Goal: Browse casually

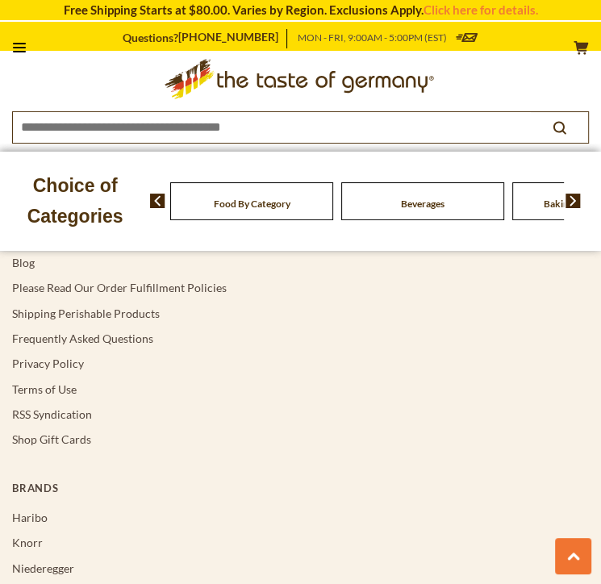
scroll to position [4693, 0]
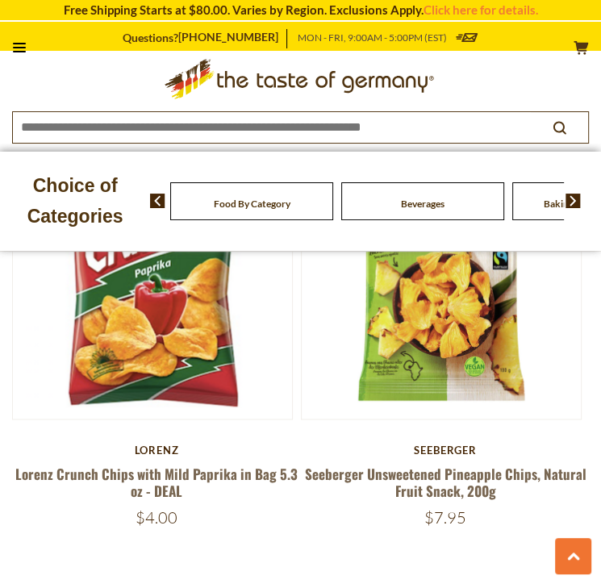
scroll to position [1070, 0]
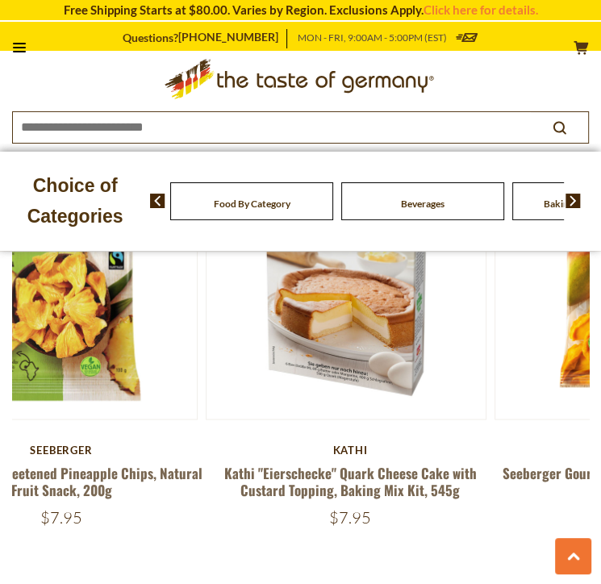
drag, startPoint x: 524, startPoint y: 494, endPoint x: 132, endPoint y: 496, distance: 391.2
click at [134, 499] on div "Seeberger Seeberger Unsweetened Pineapple Chips, Natural Fruit Snack, 200g $7.95" at bounding box center [61, 485] width 289 height 84
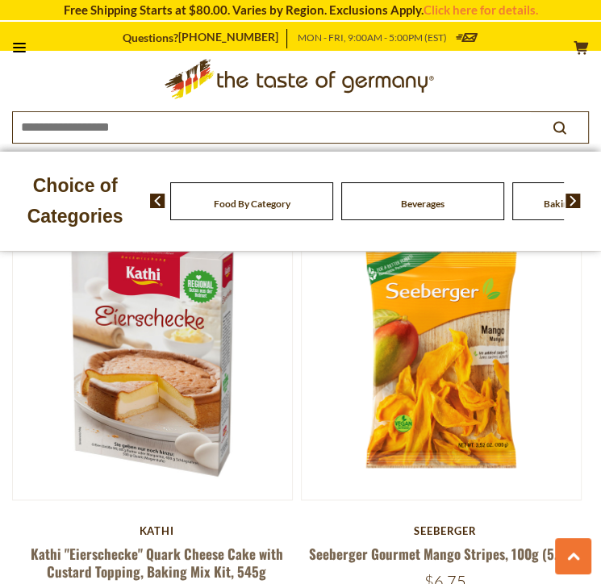
scroll to position [989, 0]
drag, startPoint x: 213, startPoint y: 393, endPoint x: 671, endPoint y: 409, distance: 458.5
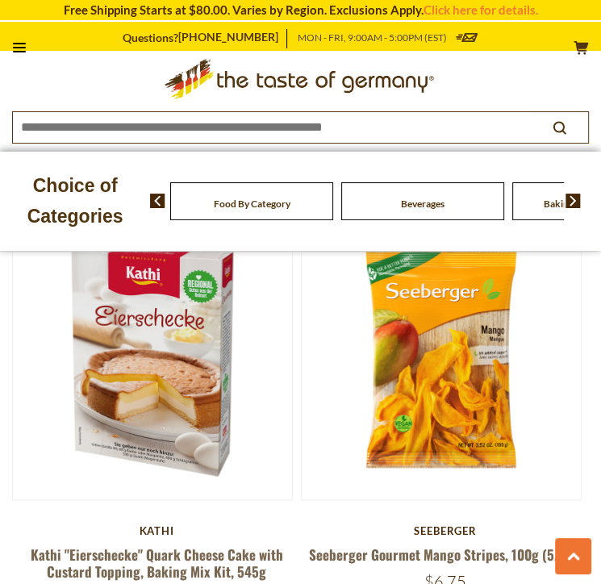
drag, startPoint x: 39, startPoint y: 372, endPoint x: 611, endPoint y: 367, distance: 572.8
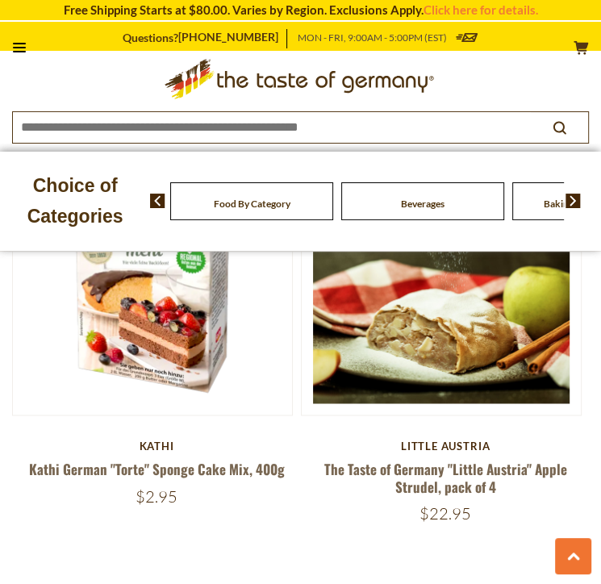
scroll to position [1070, 0]
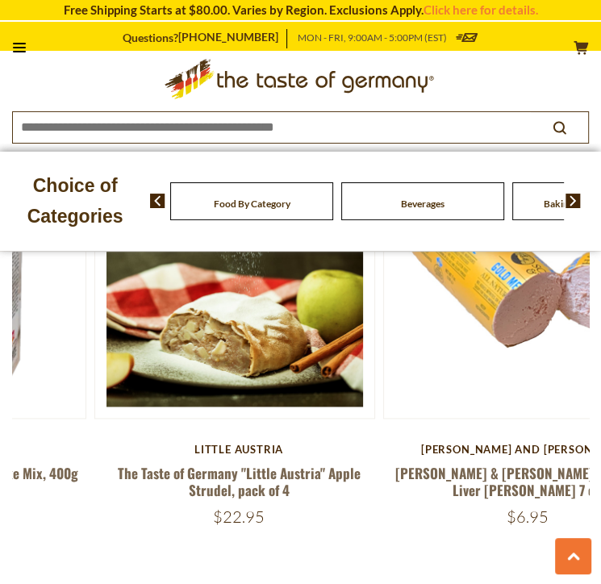
drag, startPoint x: 142, startPoint y: 328, endPoint x: 513, endPoint y: 309, distance: 371.5
click at [513, 309] on img at bounding box center [523, 278] width 279 height 279
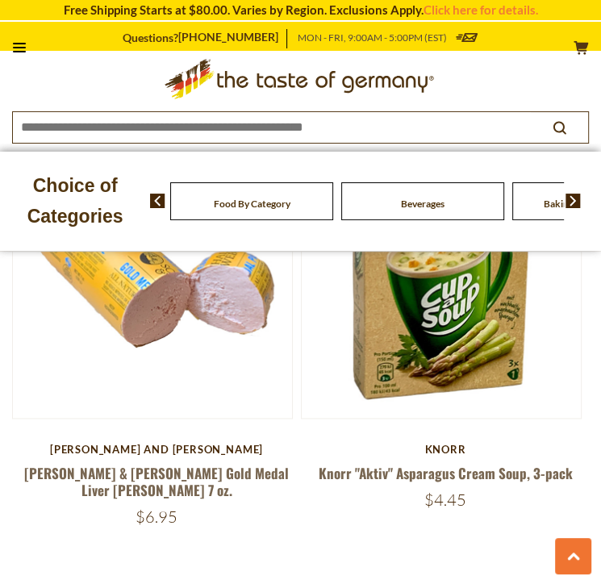
drag, startPoint x: 82, startPoint y: 368, endPoint x: 439, endPoint y: 378, distance: 356.7
drag, startPoint x: 173, startPoint y: 325, endPoint x: 632, endPoint y: 347, distance: 459.5
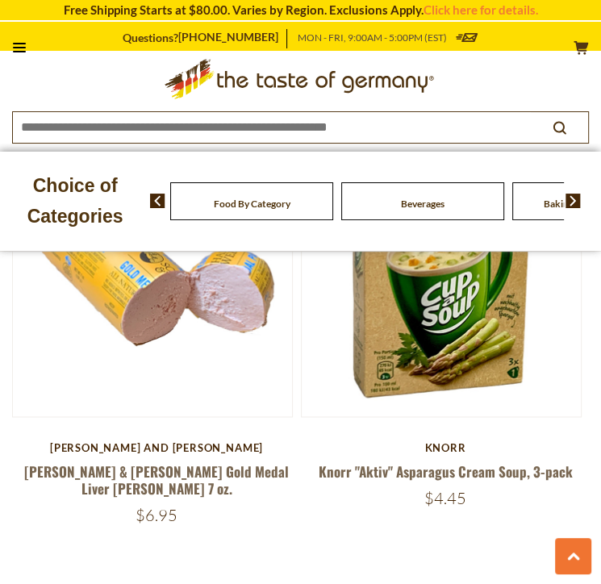
drag, startPoint x: 81, startPoint y: 373, endPoint x: 547, endPoint y: 370, distance: 466.3
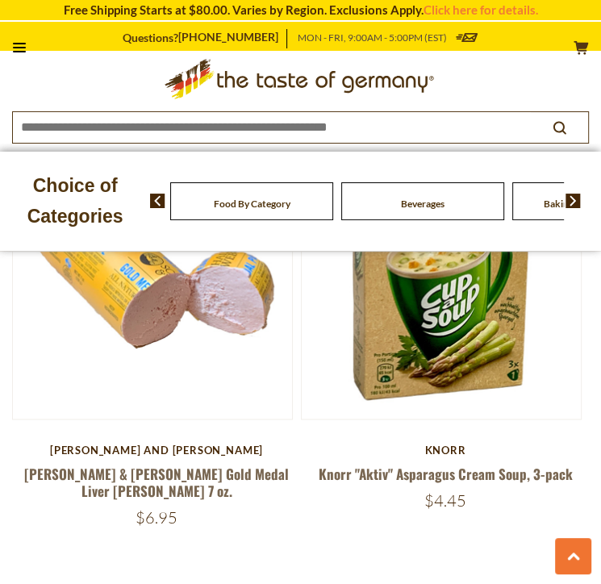
scroll to position [1085, 0]
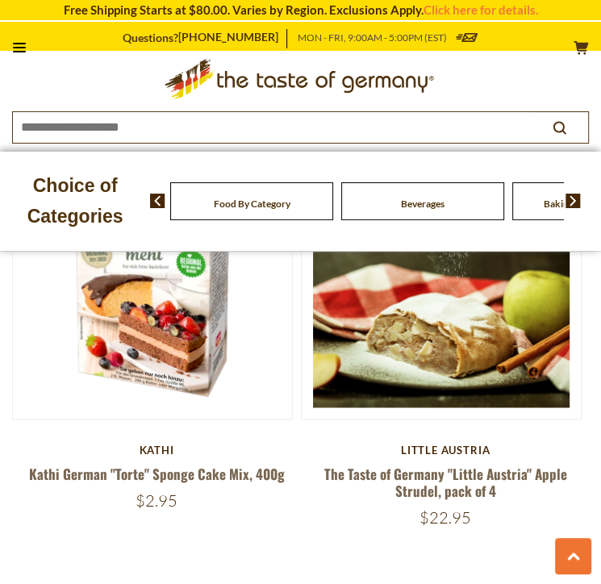
drag, startPoint x: 171, startPoint y: 321, endPoint x: 713, endPoint y: 319, distance: 542.1
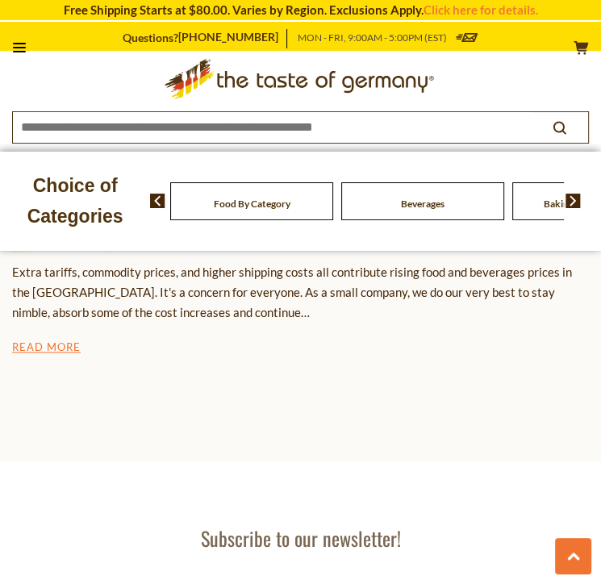
scroll to position [4055, 0]
